Goal: Task Accomplishment & Management: Use online tool/utility

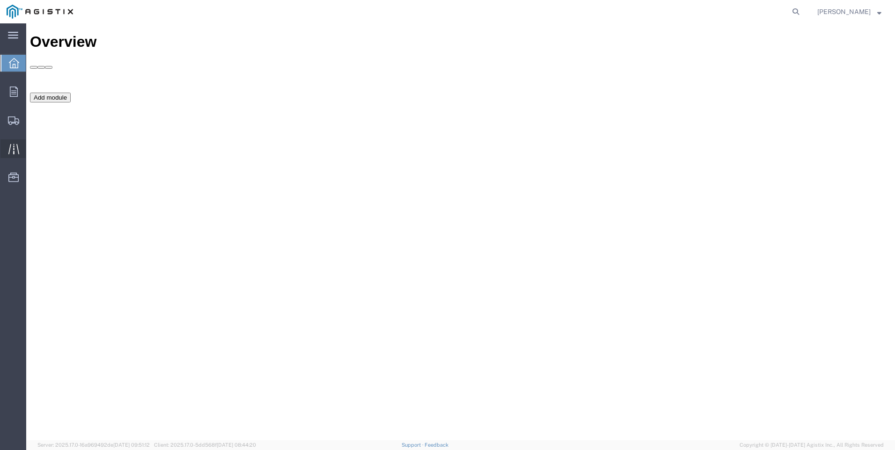
click at [14, 148] on icon at bounding box center [13, 149] width 11 height 10
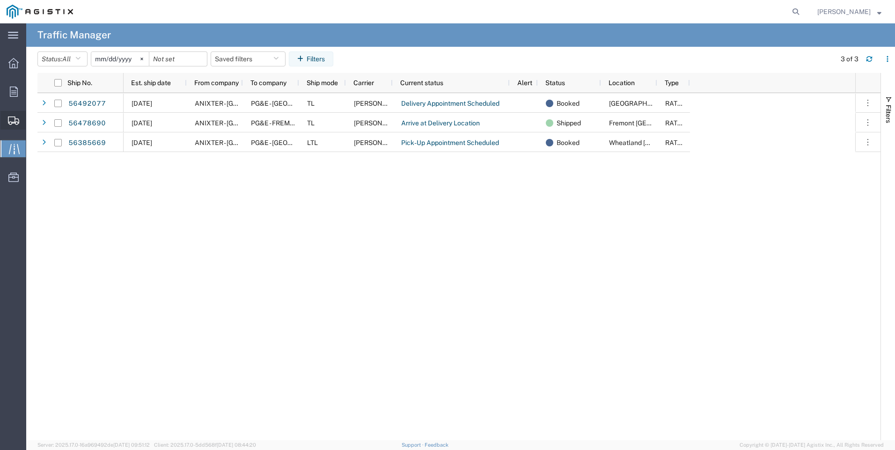
click at [12, 117] on icon at bounding box center [13, 121] width 11 height 8
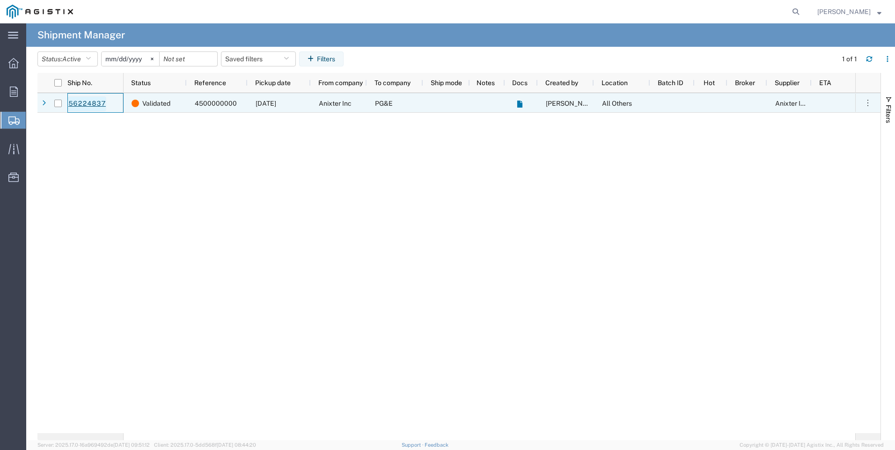
click at [95, 104] on link "56224837" at bounding box center [87, 103] width 38 height 15
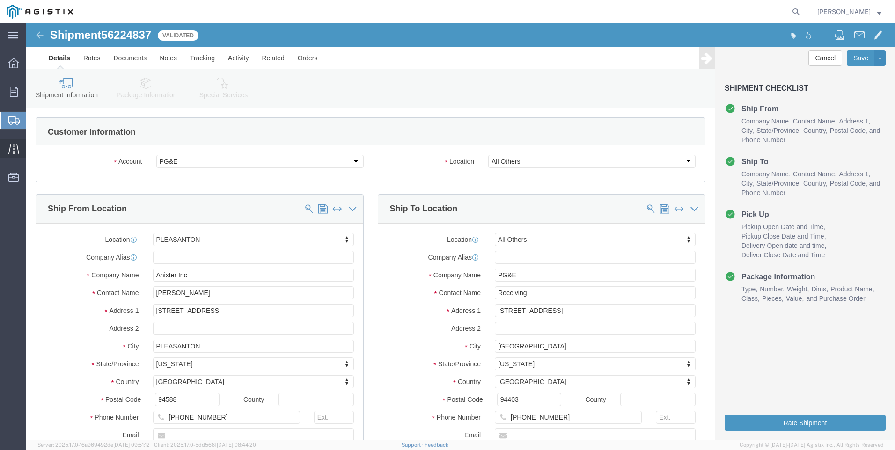
select select "21566"
select select "23082"
click at [9, 147] on icon at bounding box center [13, 149] width 11 height 11
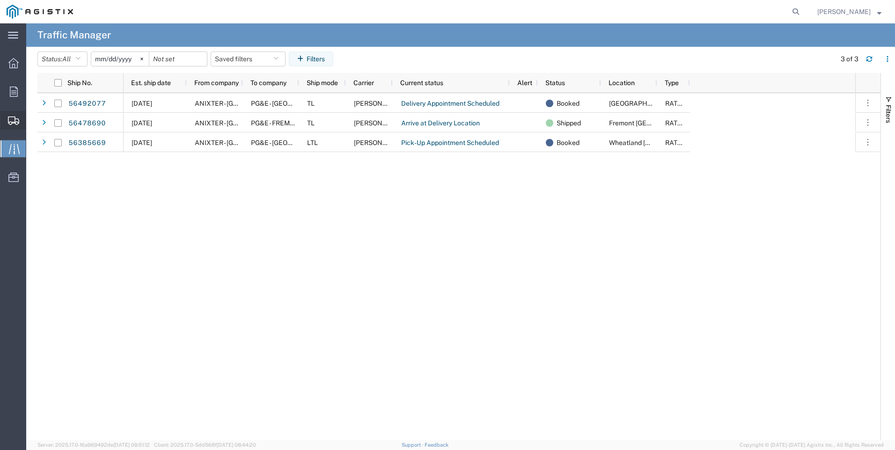
click at [0, 0] on span "Shipment Manager" at bounding box center [0, 0] width 0 height 0
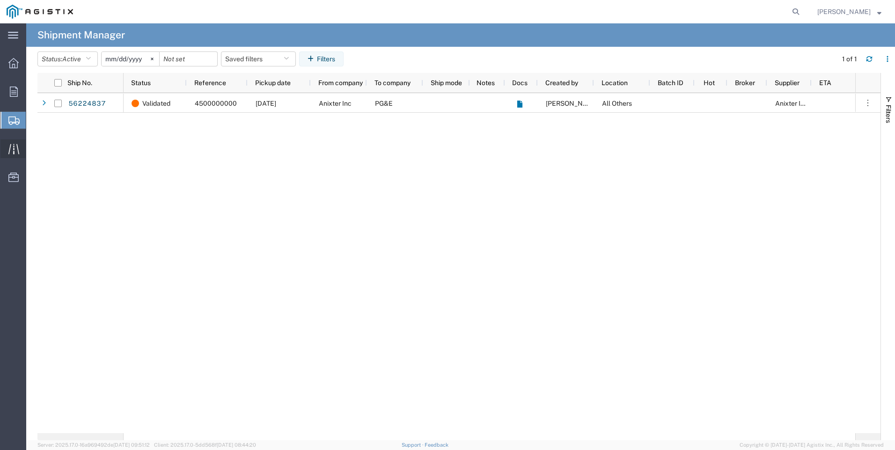
click at [13, 146] on icon at bounding box center [13, 149] width 11 height 11
